Goal: Information Seeking & Learning: Learn about a topic

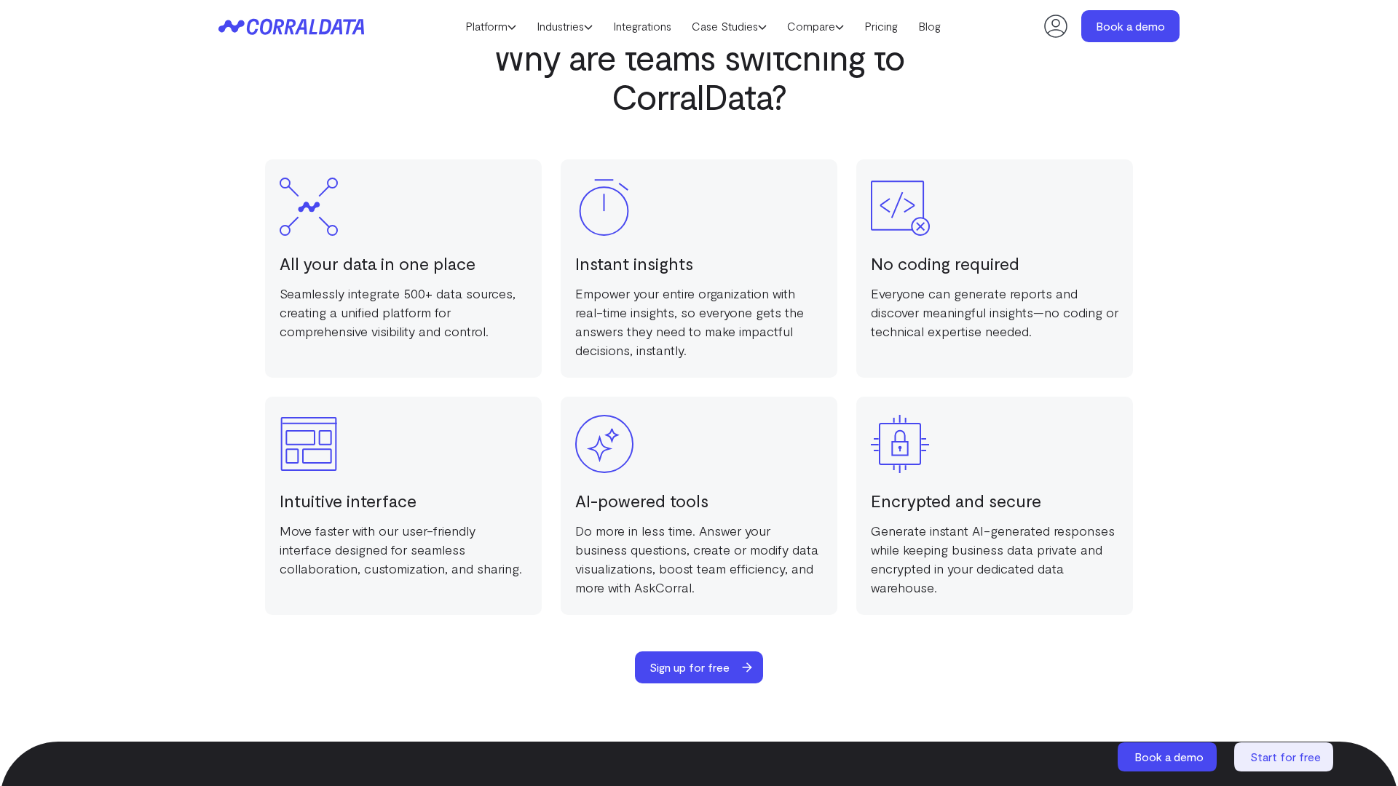
scroll to position [2835, 0]
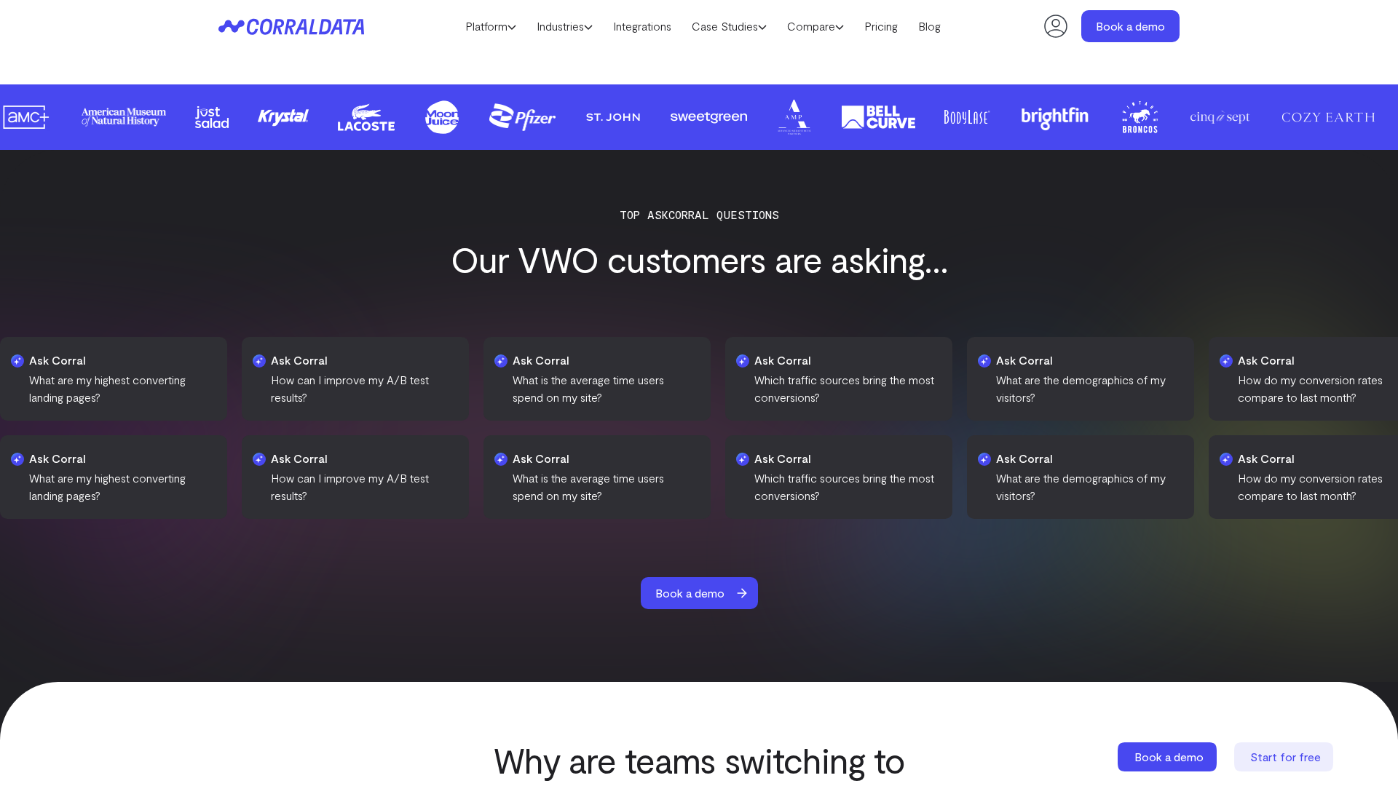
scroll to position [2132, 0]
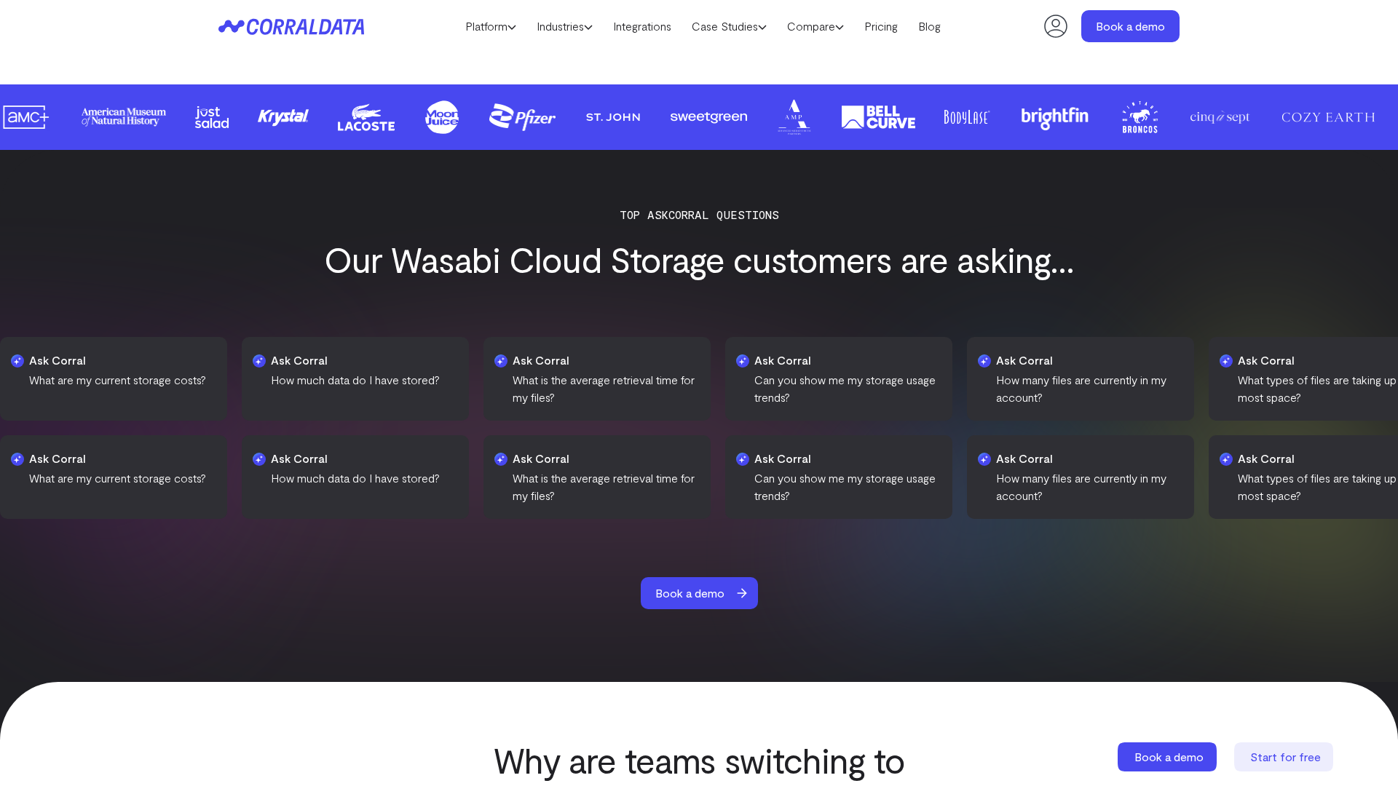
scroll to position [2132, 0]
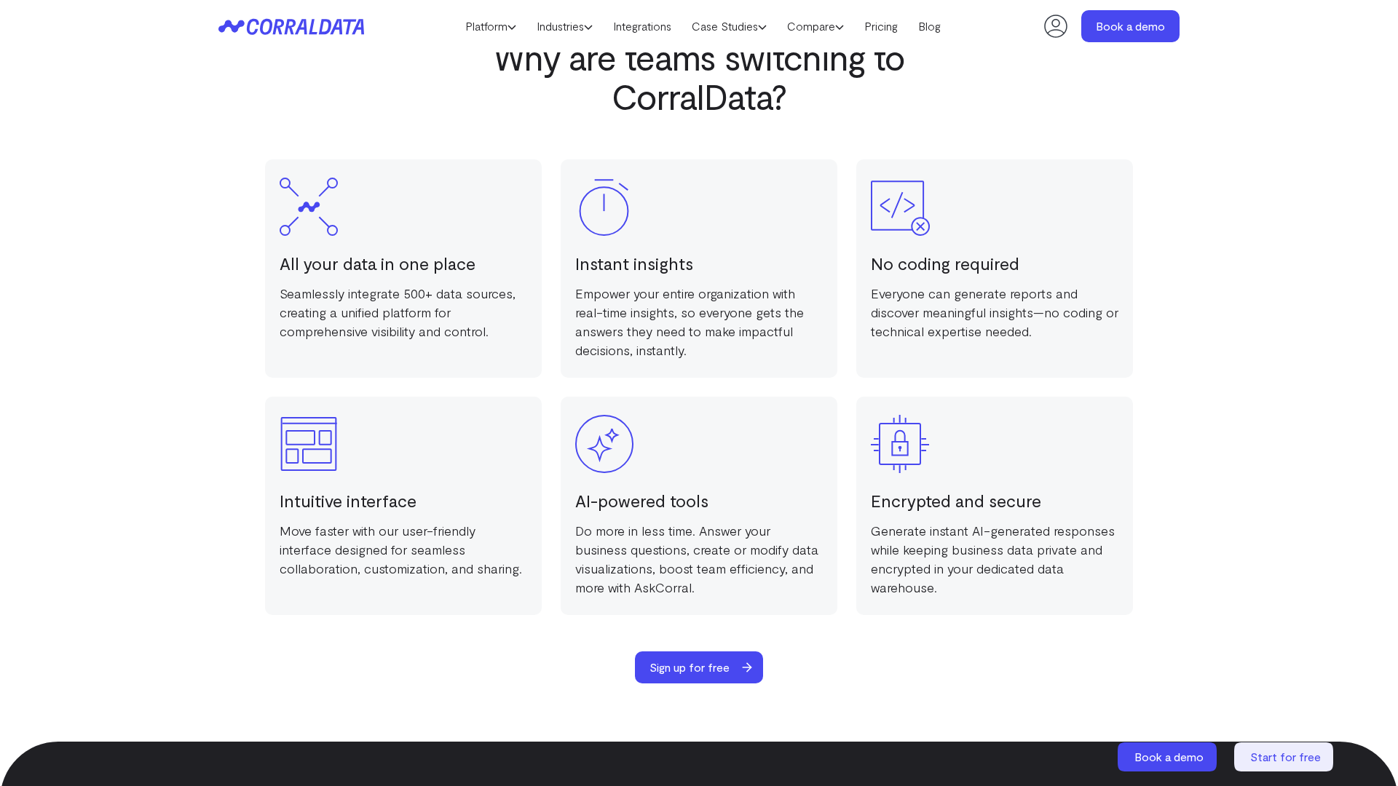
scroll to position [2835, 0]
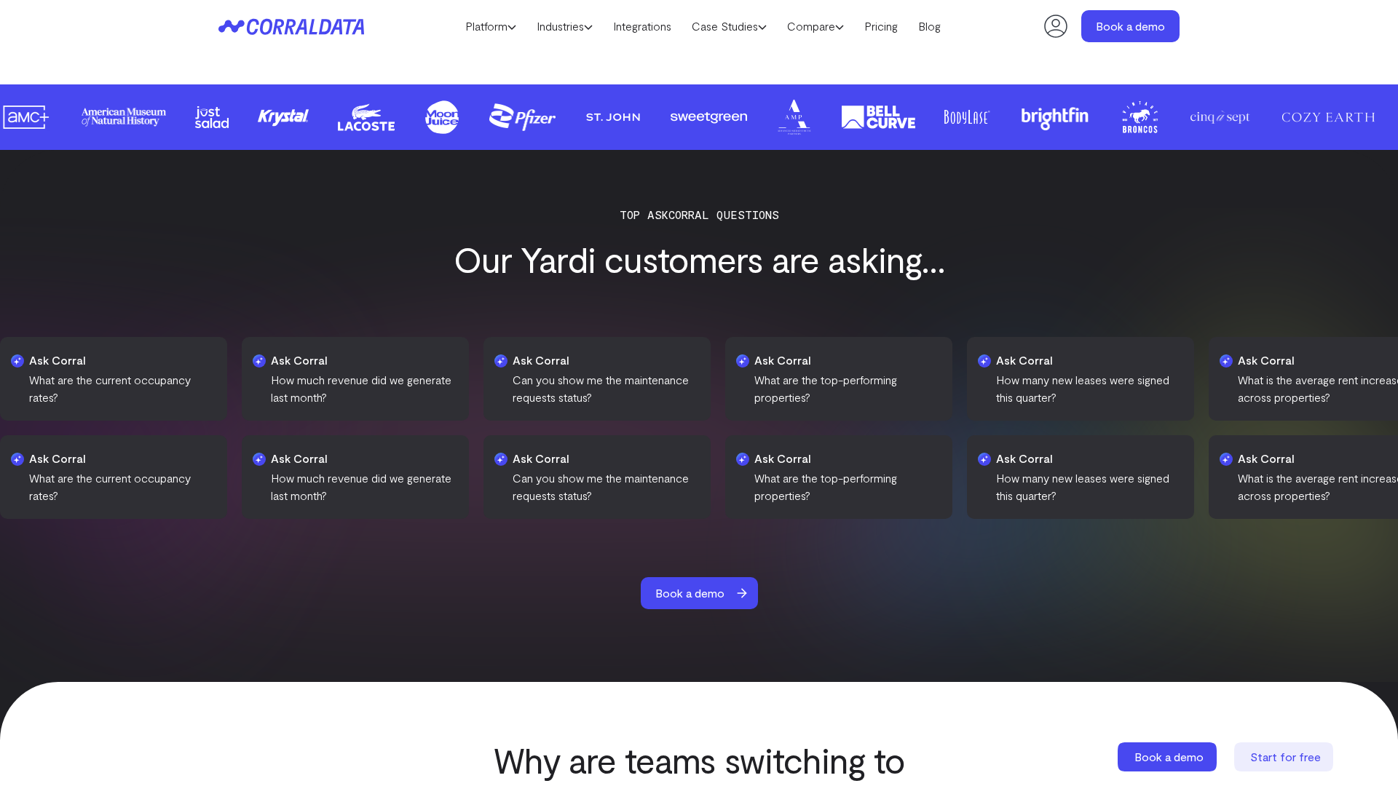
scroll to position [2132, 0]
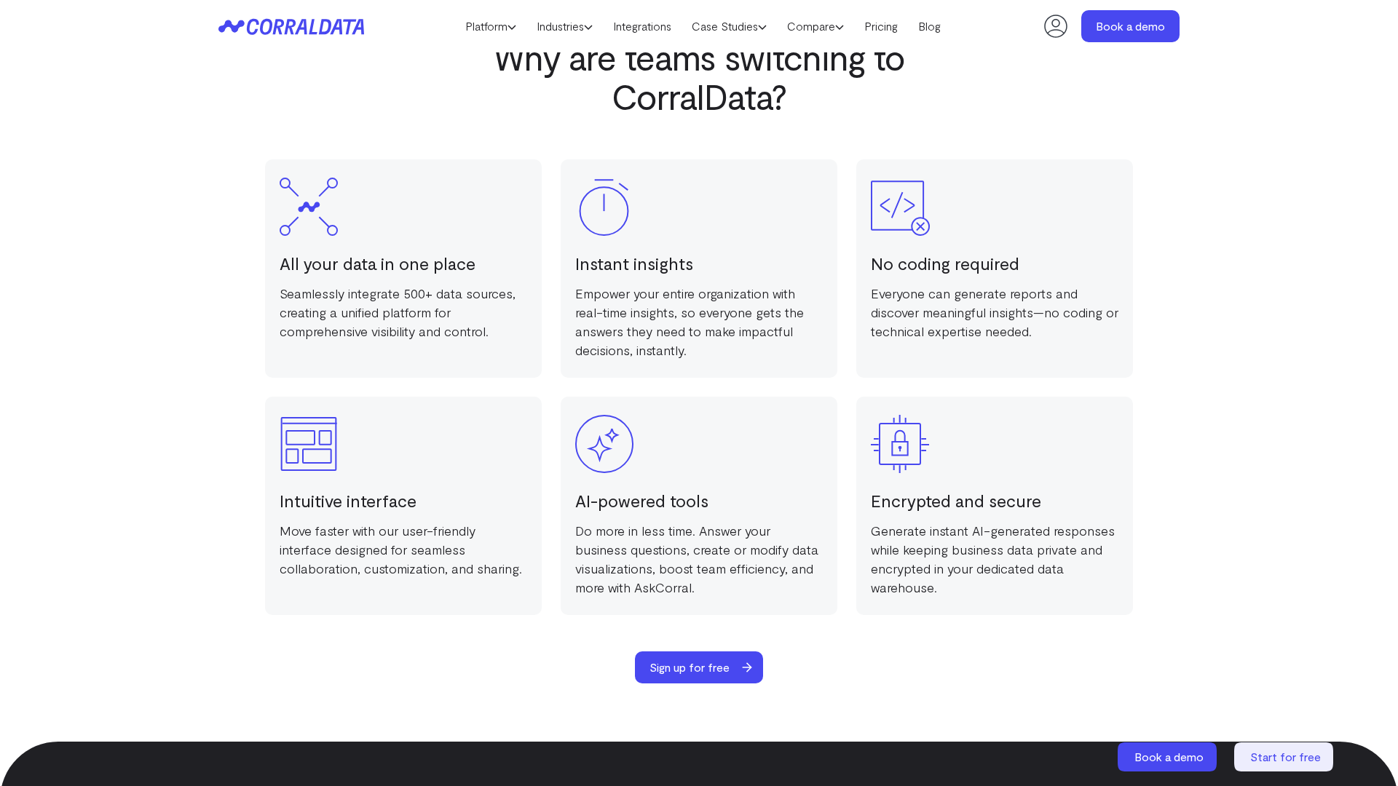
scroll to position [2835, 0]
